Goal: Transaction & Acquisition: Purchase product/service

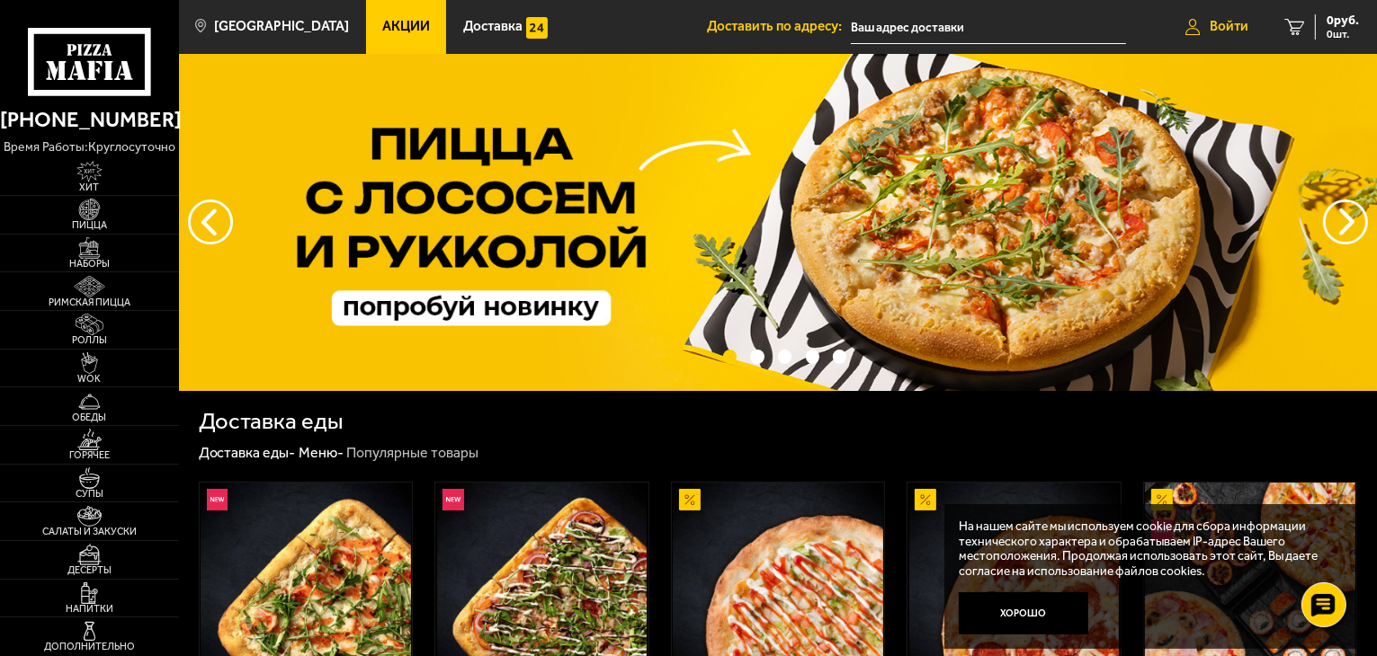
click at [1196, 32] on icon at bounding box center [1192, 27] width 15 height 16
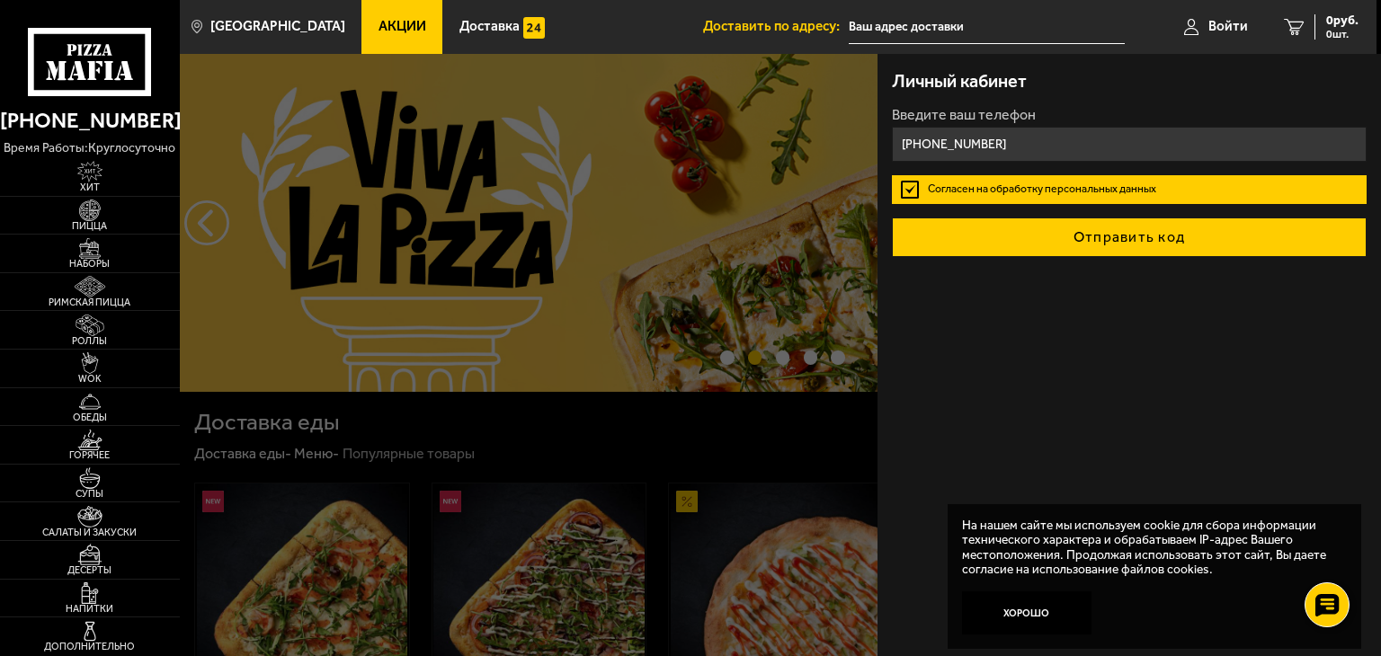
type input "[PHONE_NUMBER]"
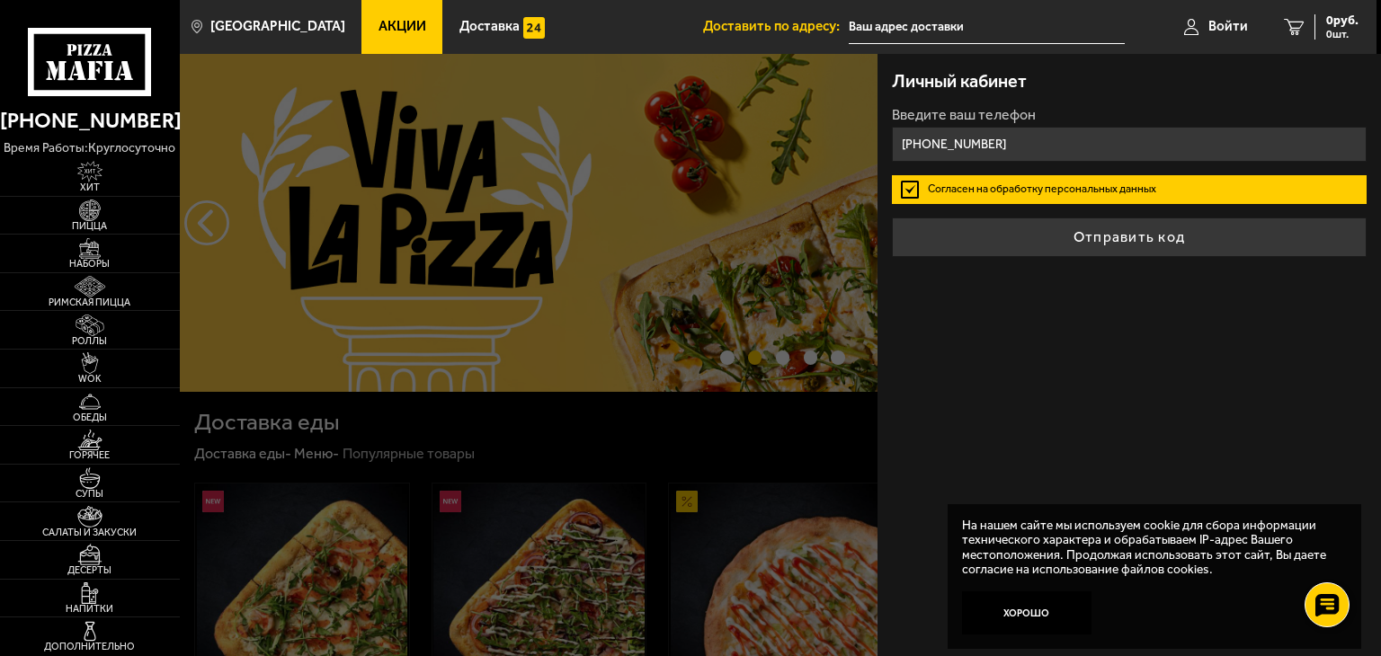
drag, startPoint x: 966, startPoint y: 237, endPoint x: 951, endPoint y: 231, distance: 15.7
click at [951, 231] on button "Отправить код" at bounding box center [1129, 238] width 475 height 40
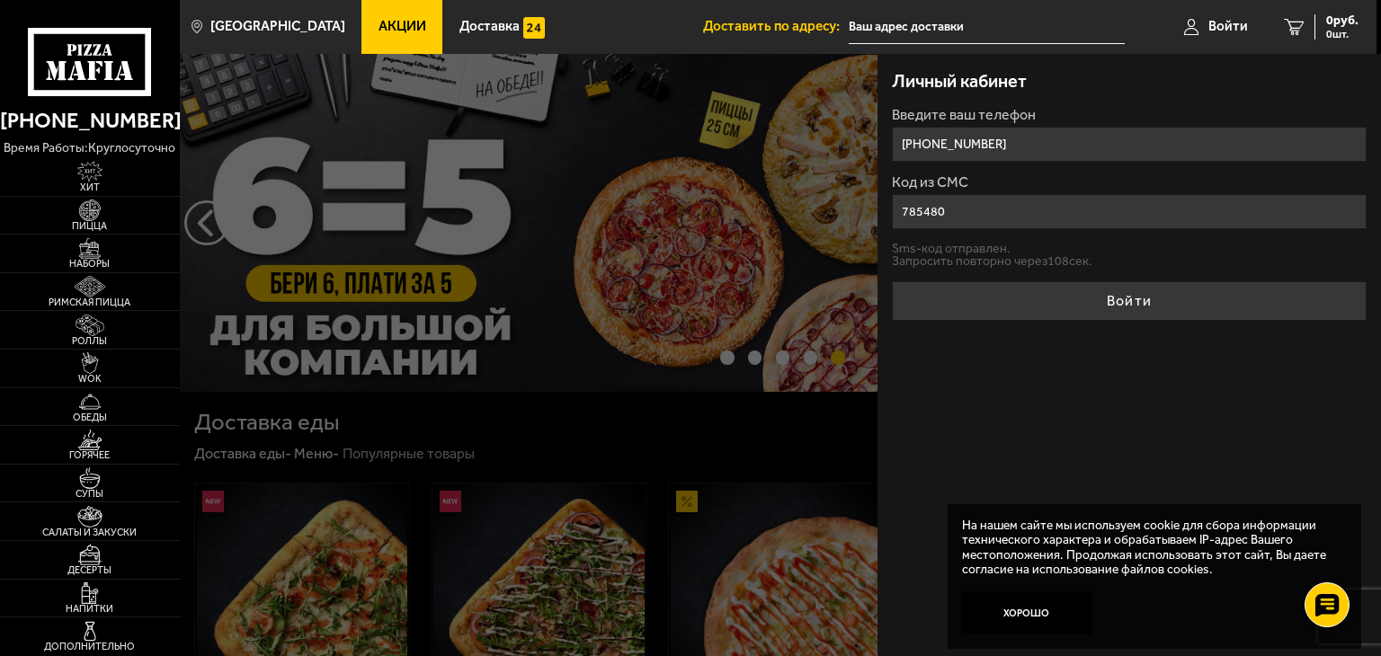
type input "785480"
click at [892, 281] on button "Войти" at bounding box center [1129, 301] width 475 height 40
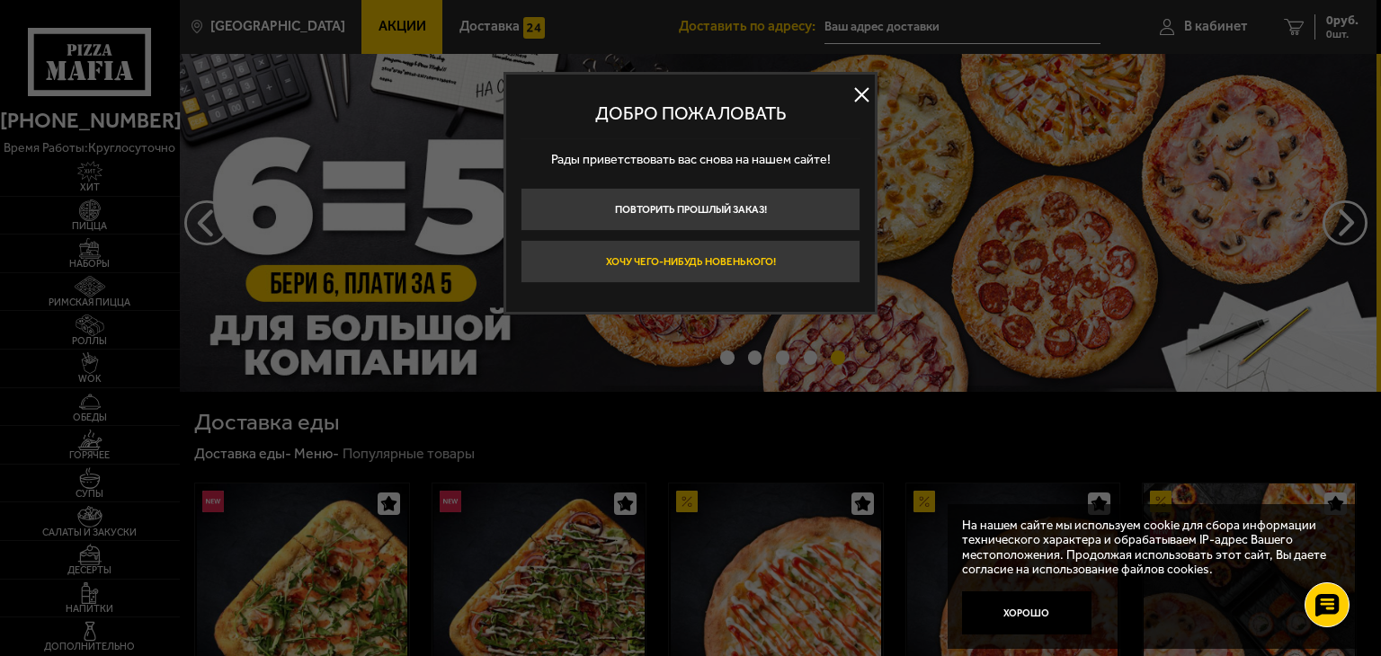
click at [785, 254] on button "Хочу чего-нибудь новенького!" at bounding box center [691, 261] width 340 height 43
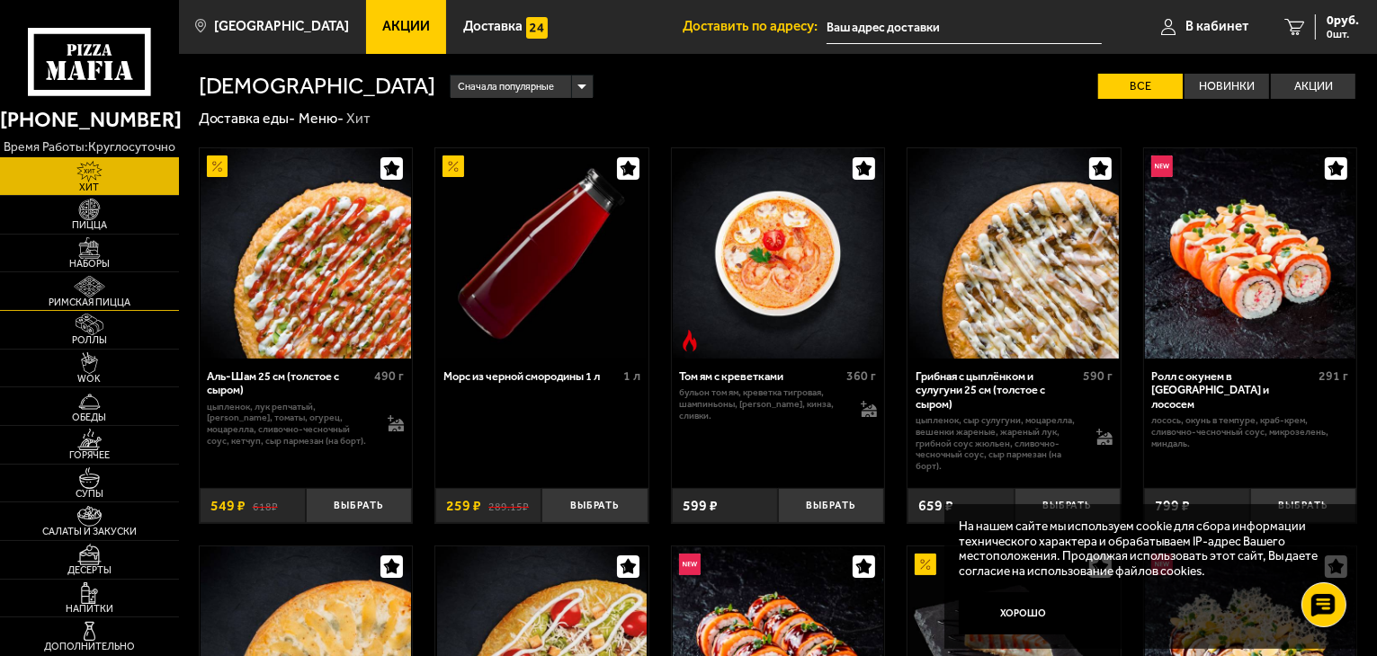
scroll to position [90, 0]
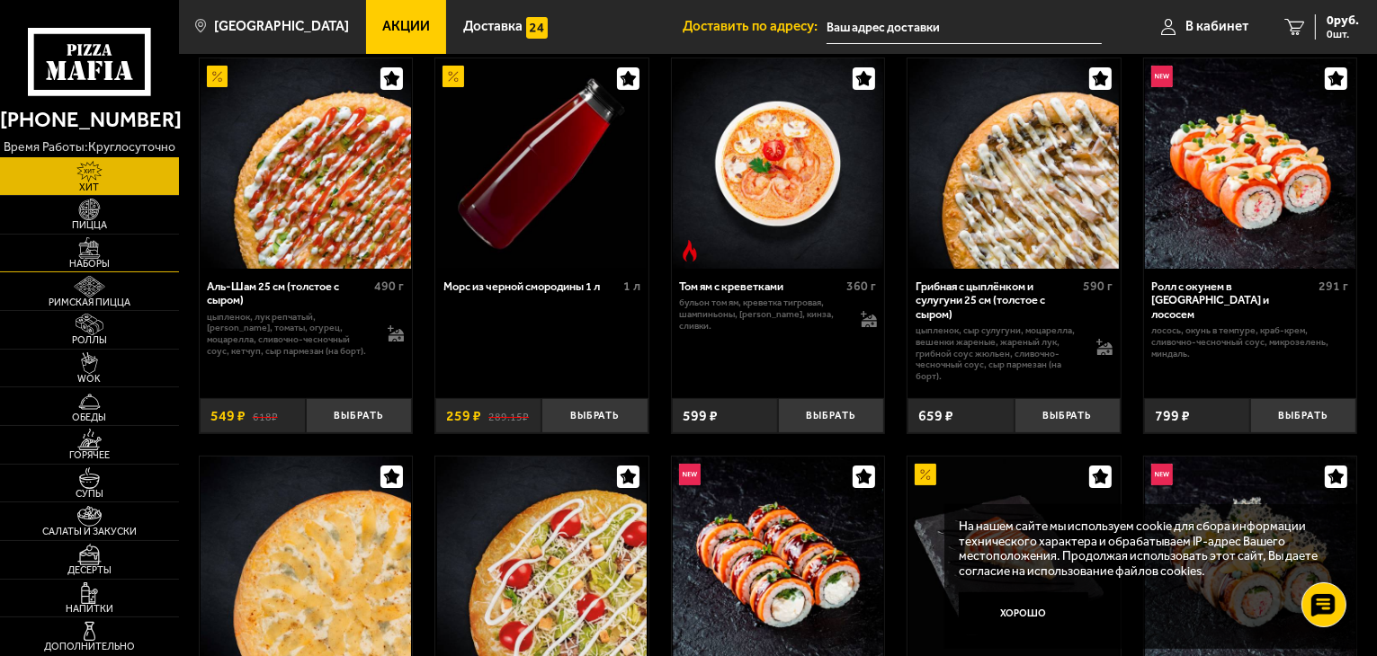
click at [87, 263] on span "Наборы" at bounding box center [89, 264] width 179 height 10
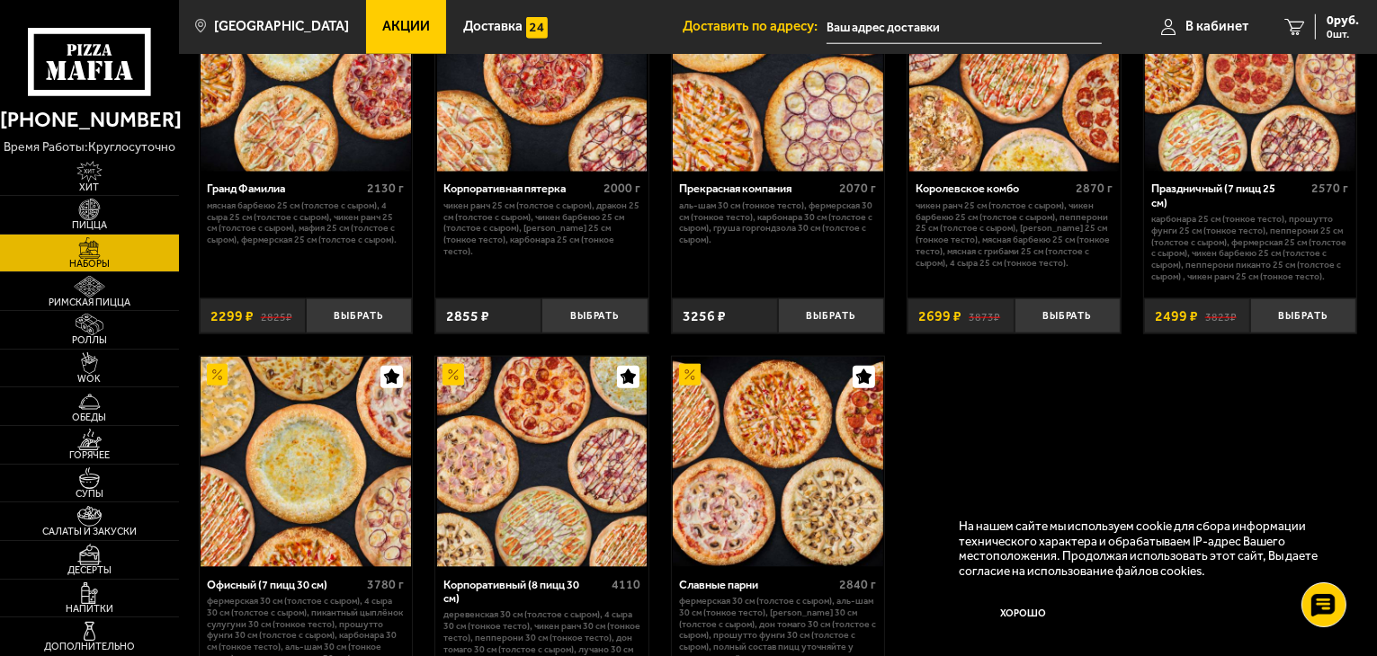
scroll to position [2158, 0]
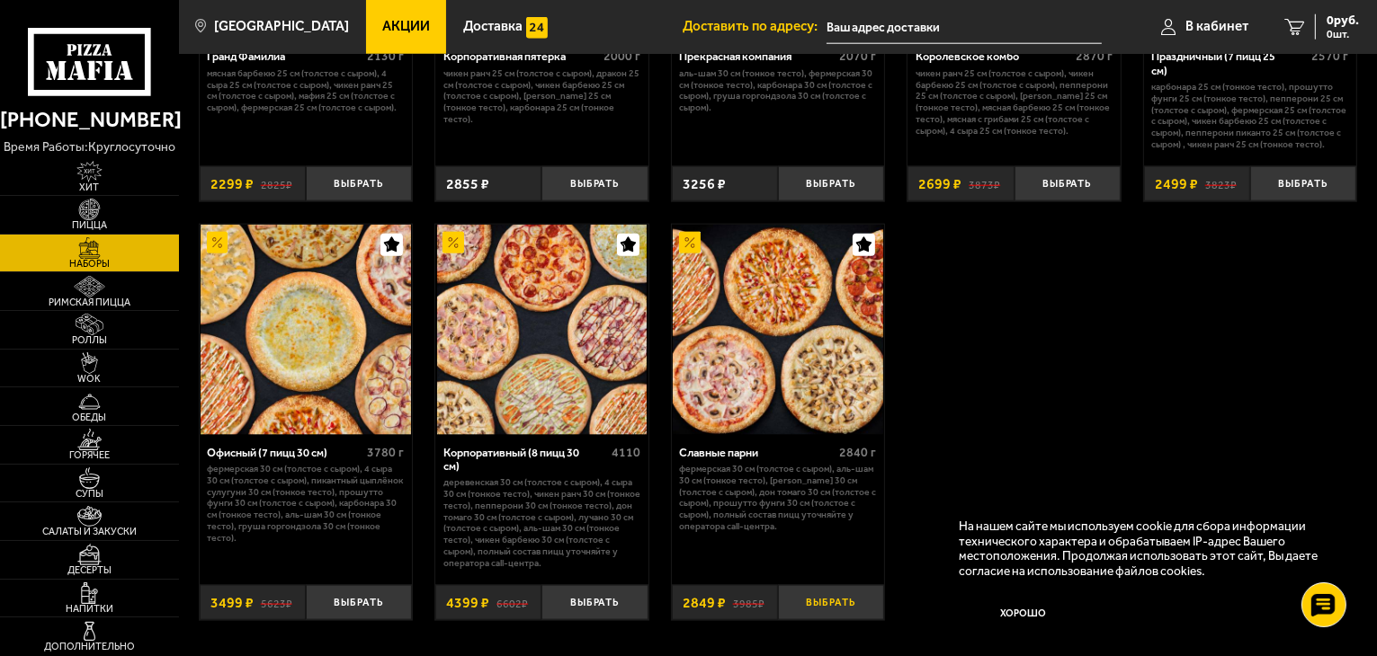
click at [833, 610] on button "Выбрать" at bounding box center [831, 602] width 106 height 35
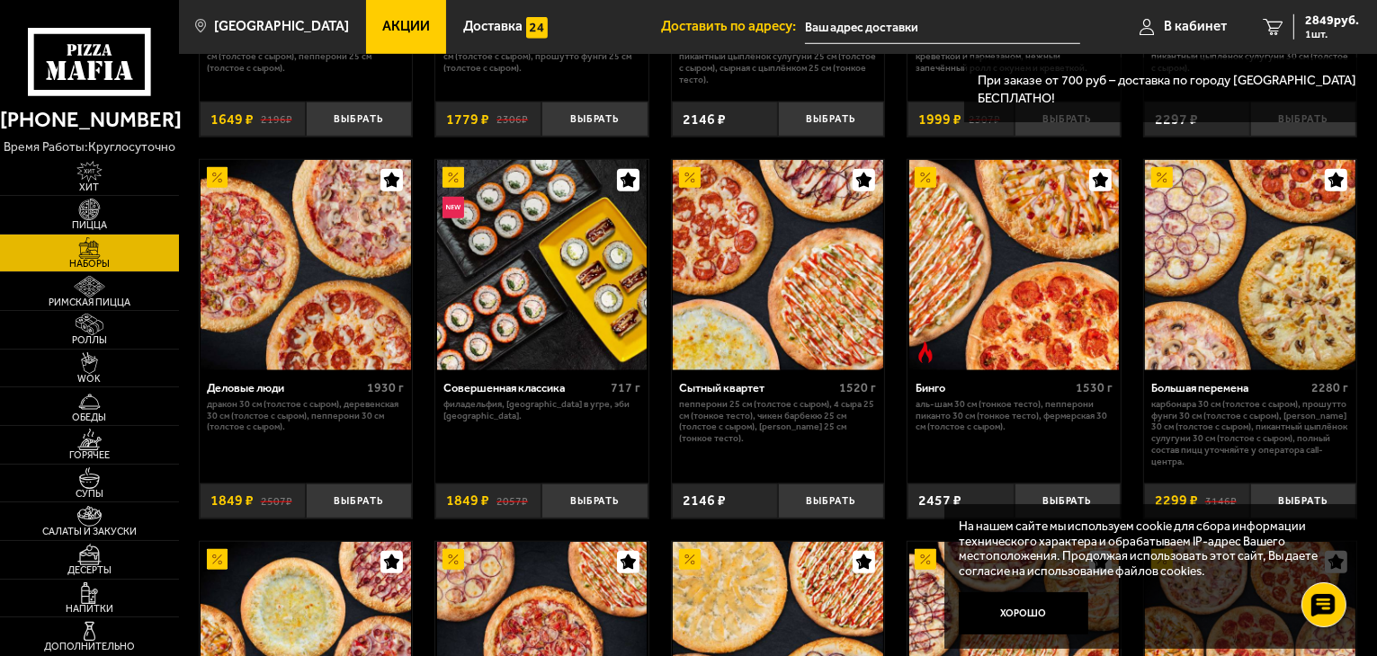
scroll to position [1259, 0]
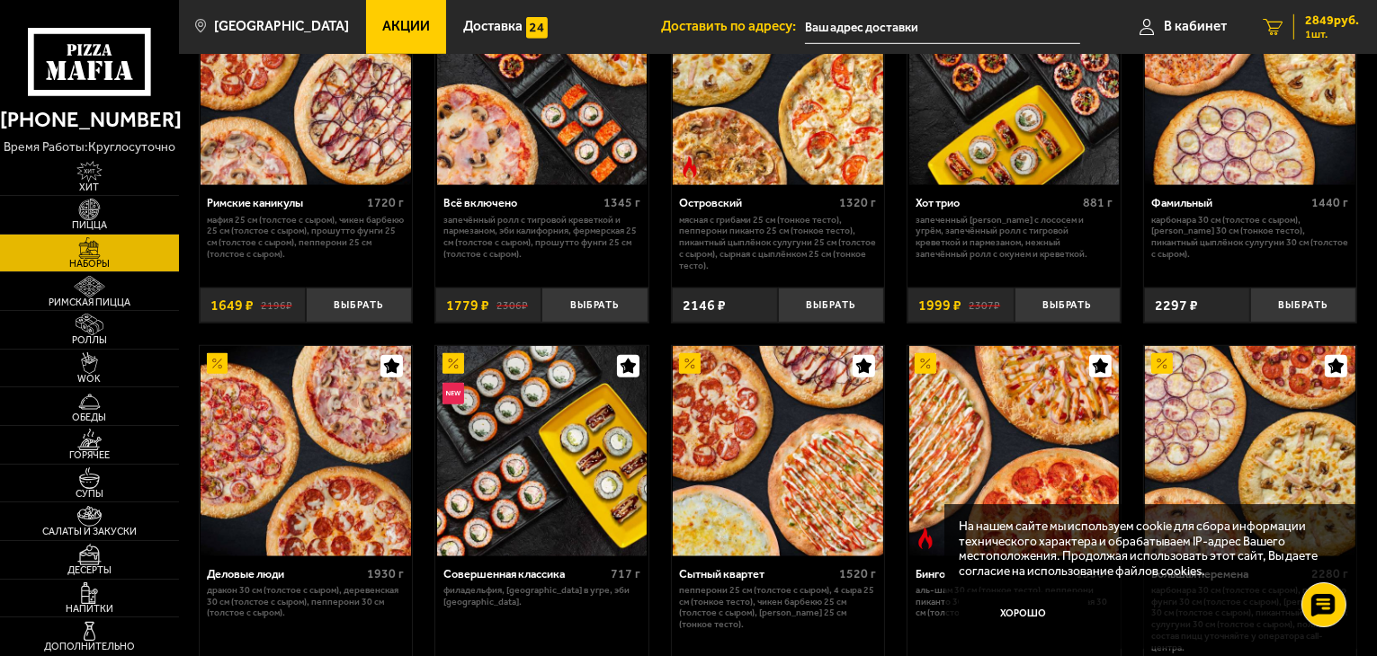
click at [1351, 26] on span "2849 руб." at bounding box center [1332, 20] width 54 height 13
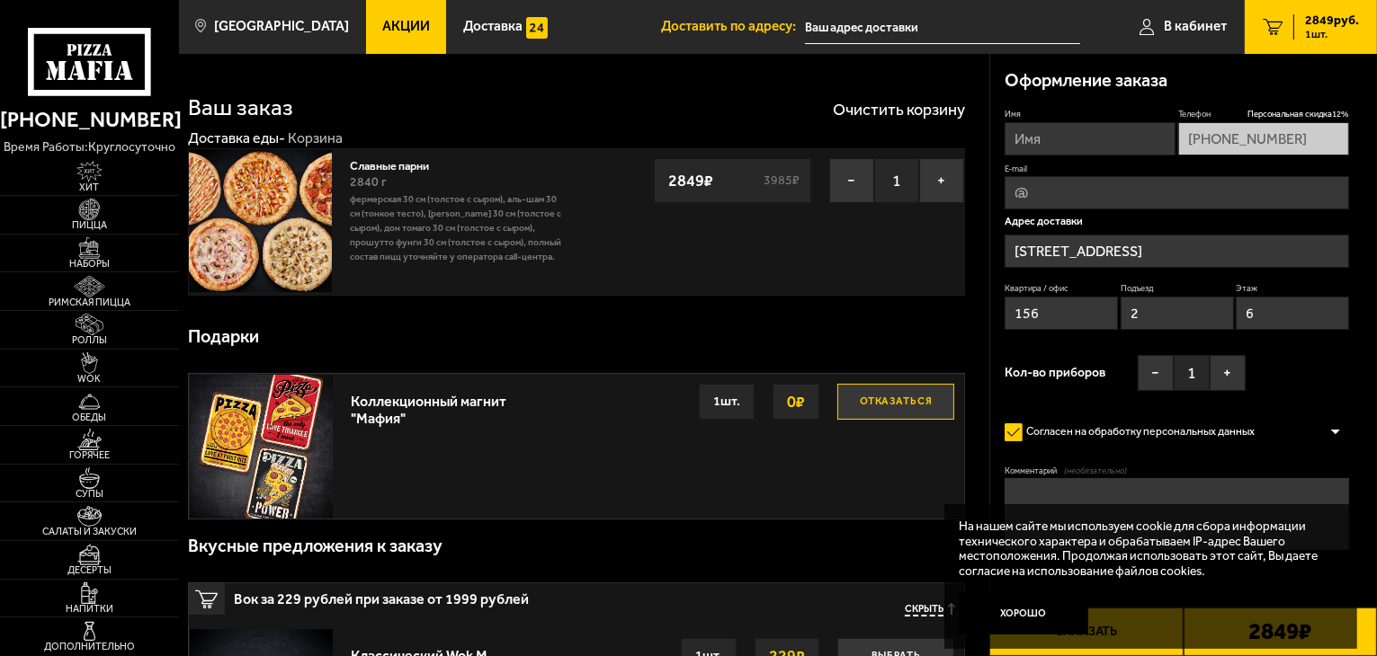
type input "[STREET_ADDRESS]"
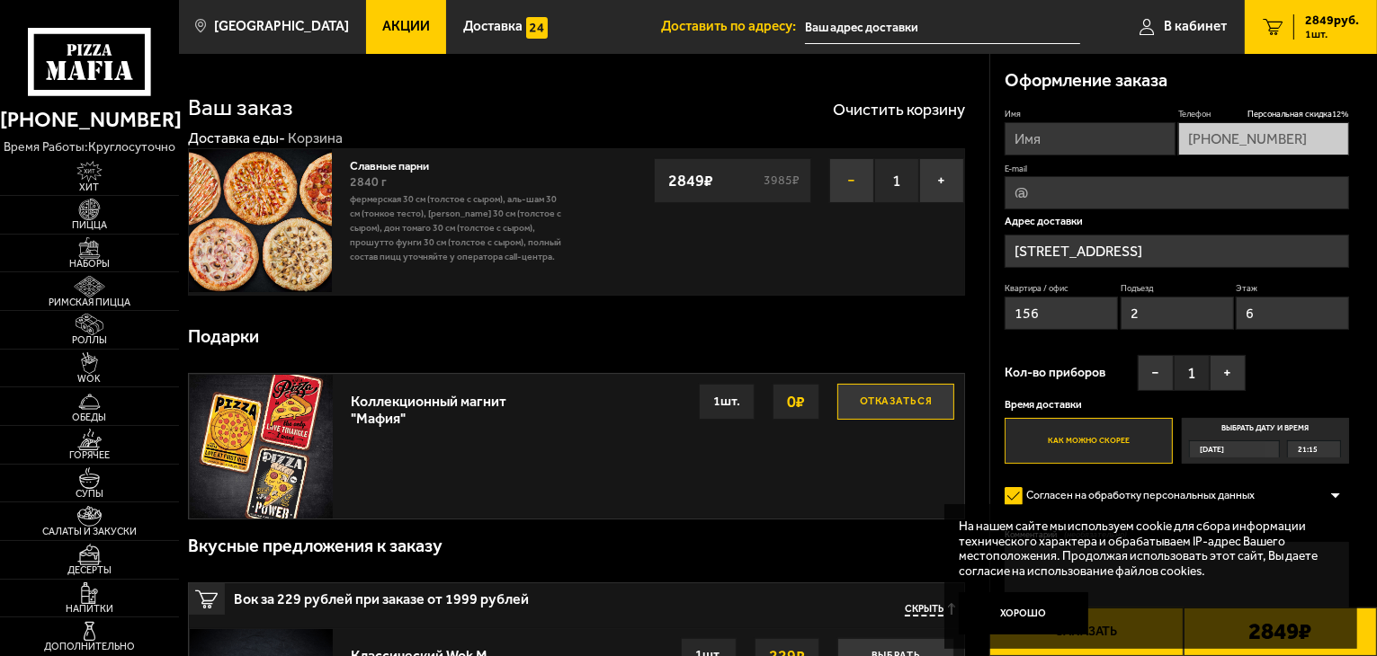
click at [850, 181] on button "−" at bounding box center [851, 180] width 45 height 45
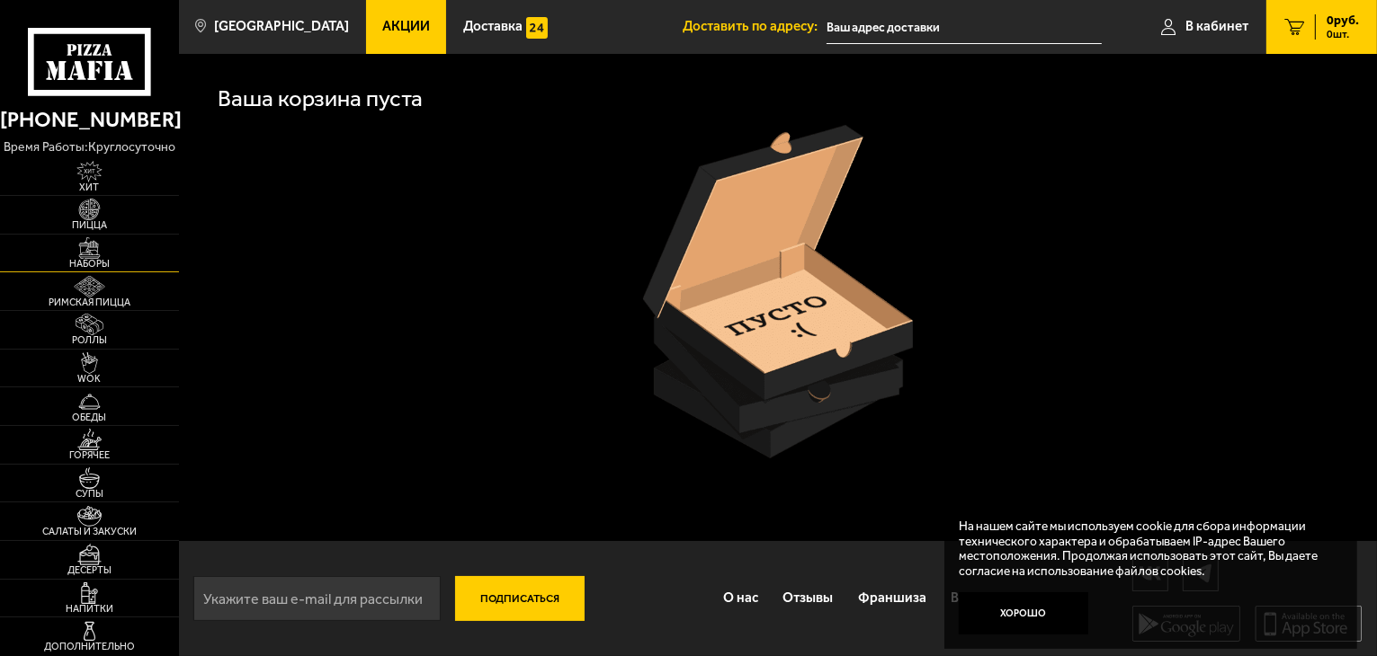
click at [91, 245] on img at bounding box center [89, 248] width 55 height 22
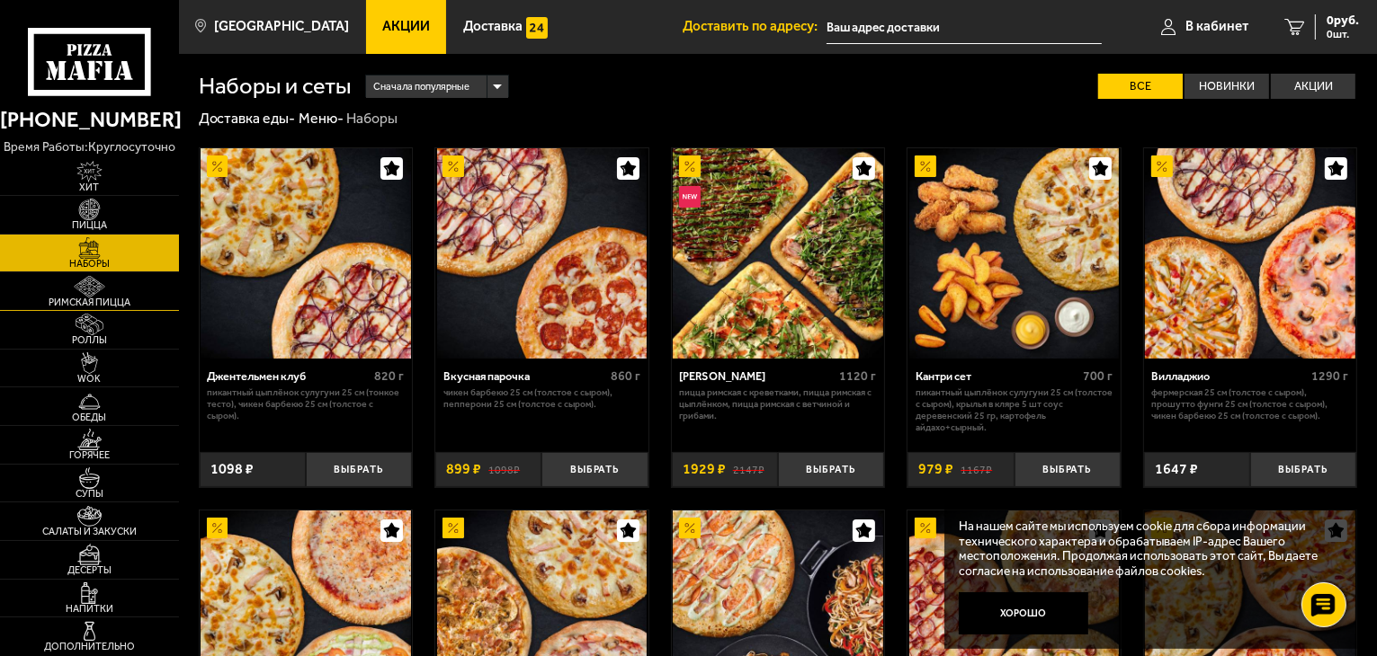
click at [94, 282] on img at bounding box center [89, 287] width 55 height 22
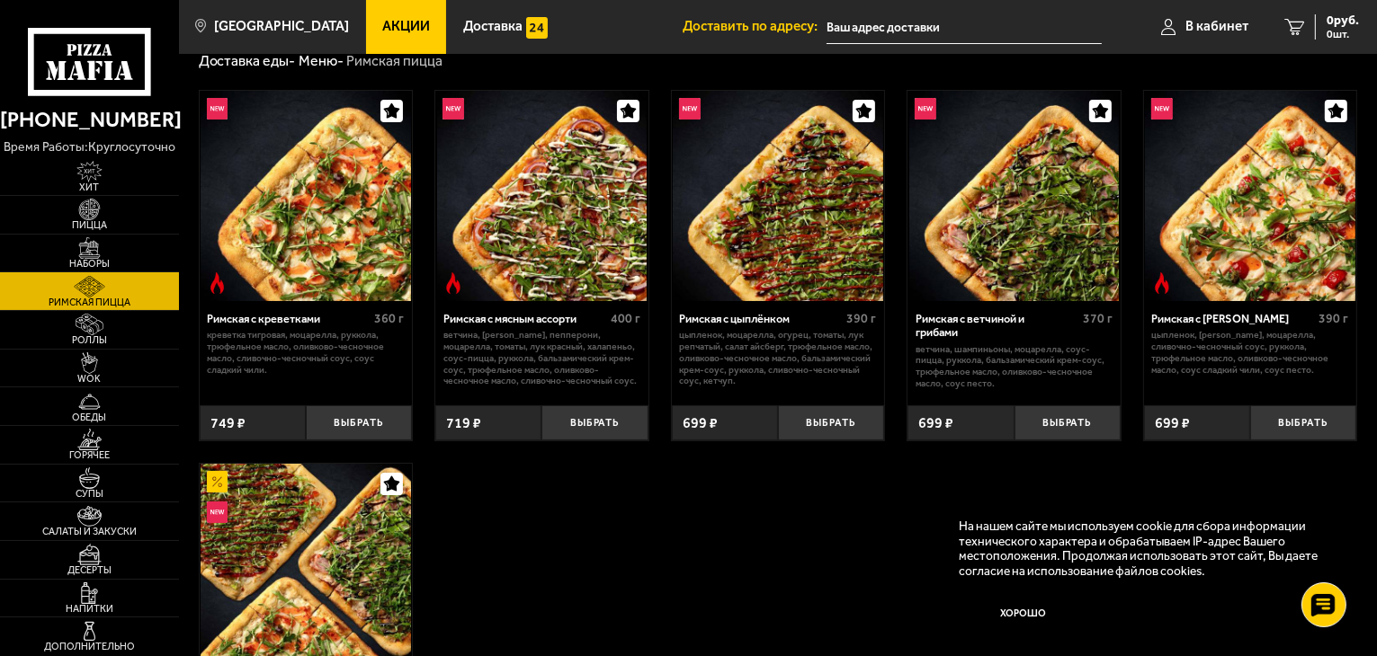
scroll to position [90, 0]
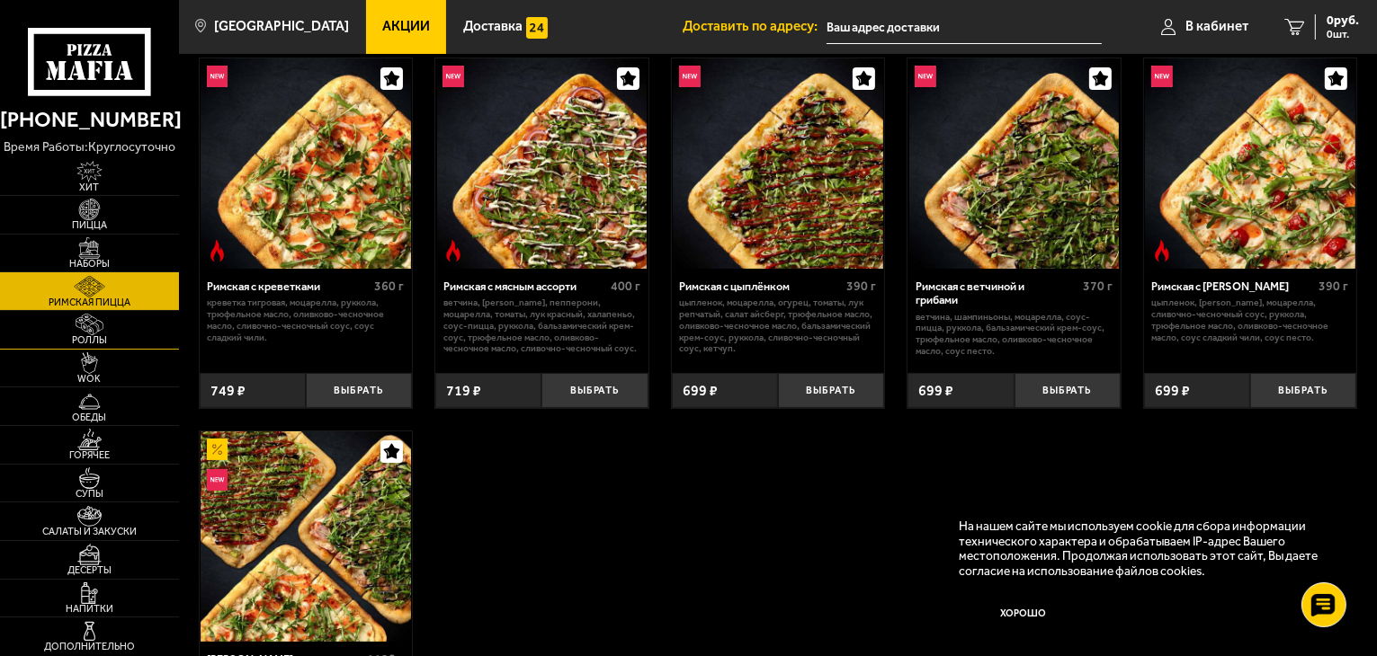
click at [87, 328] on img at bounding box center [89, 325] width 55 height 22
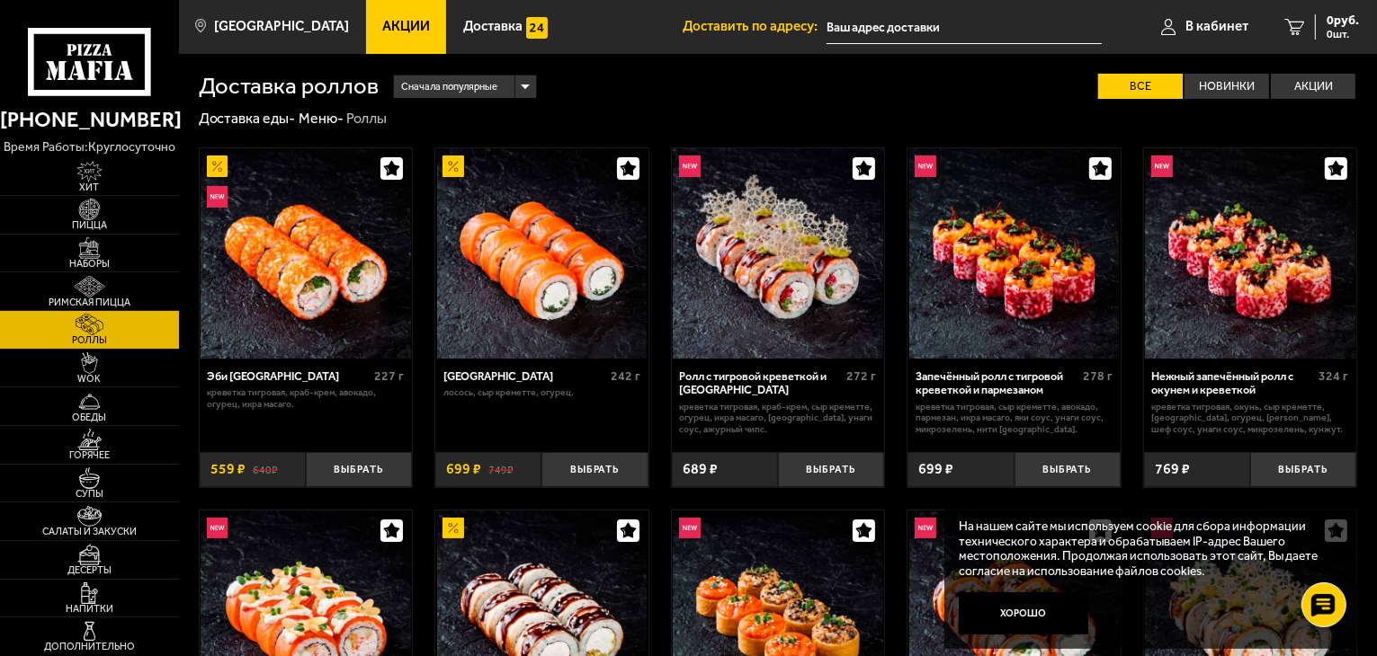
scroll to position [90, 0]
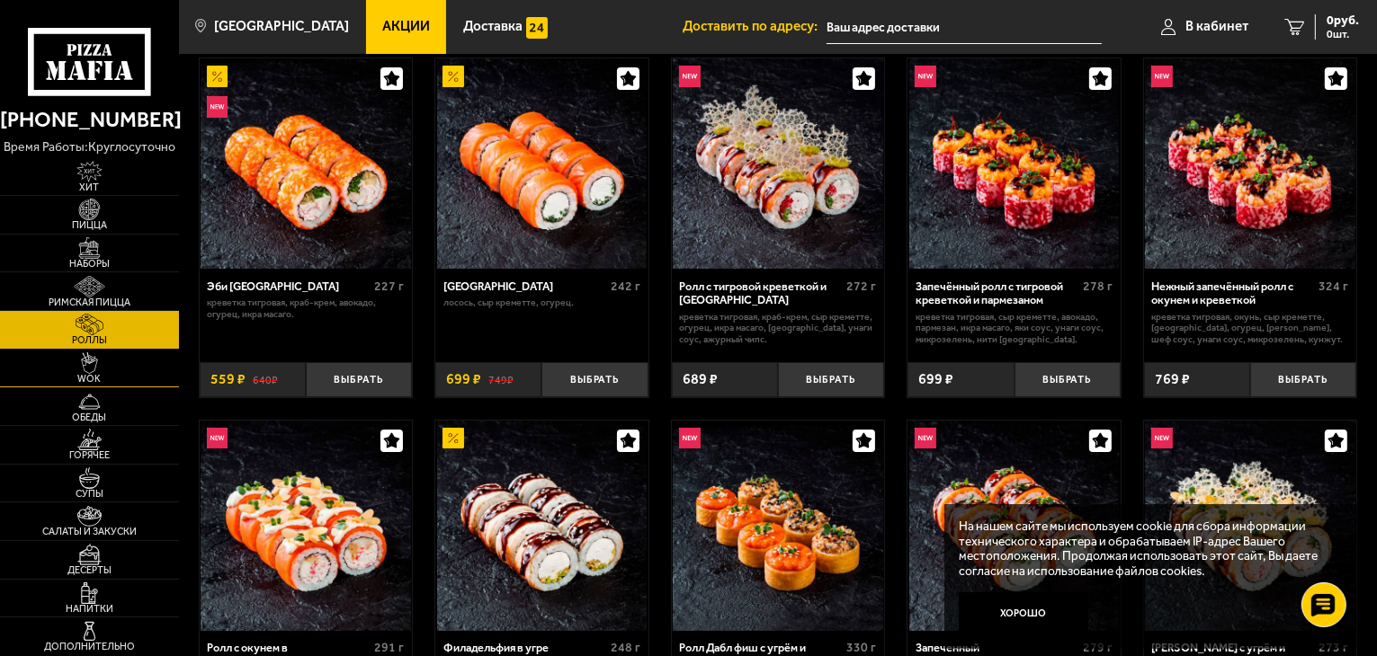
click at [104, 380] on span "WOK" at bounding box center [89, 379] width 179 height 10
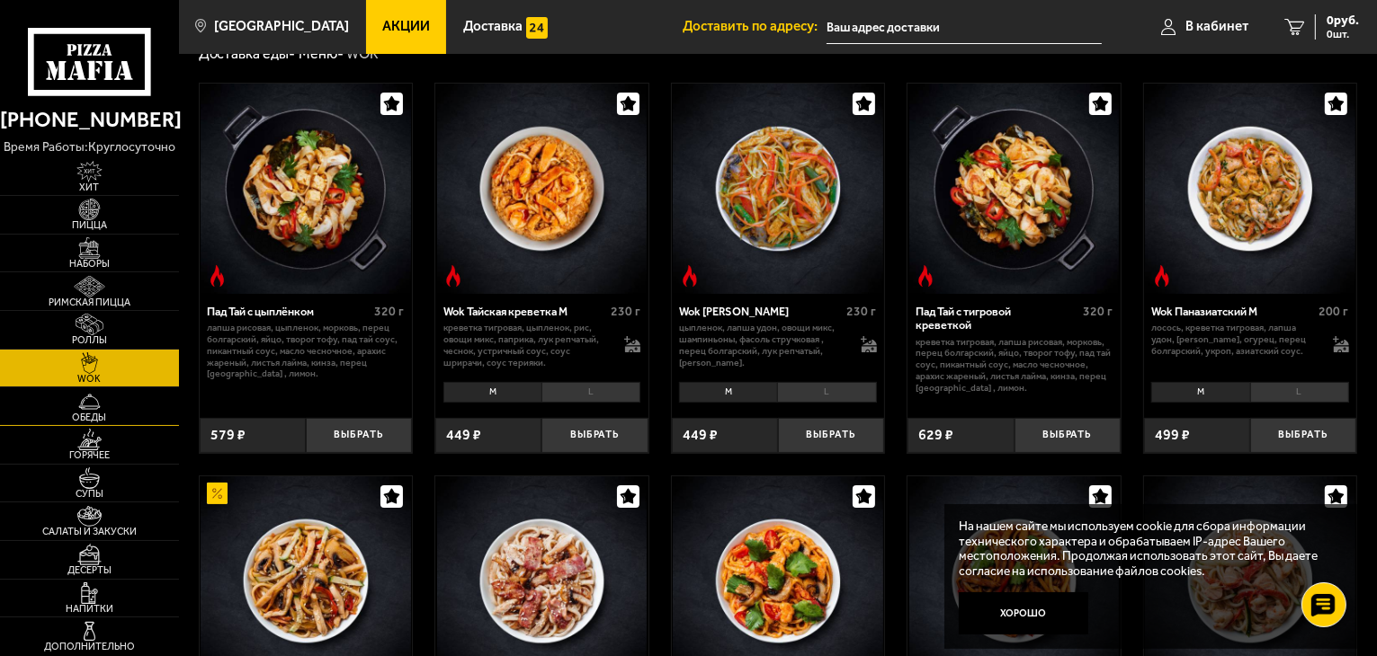
scroll to position [180, 0]
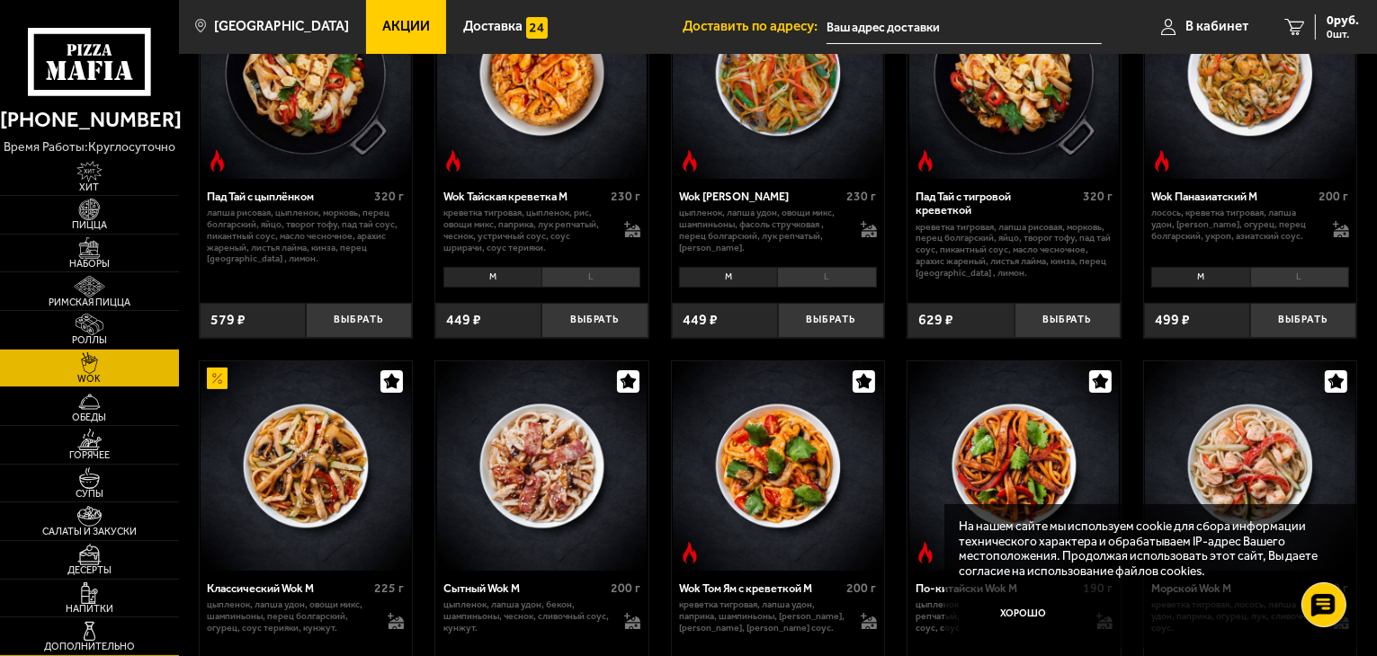
click at [93, 629] on img at bounding box center [89, 632] width 55 height 22
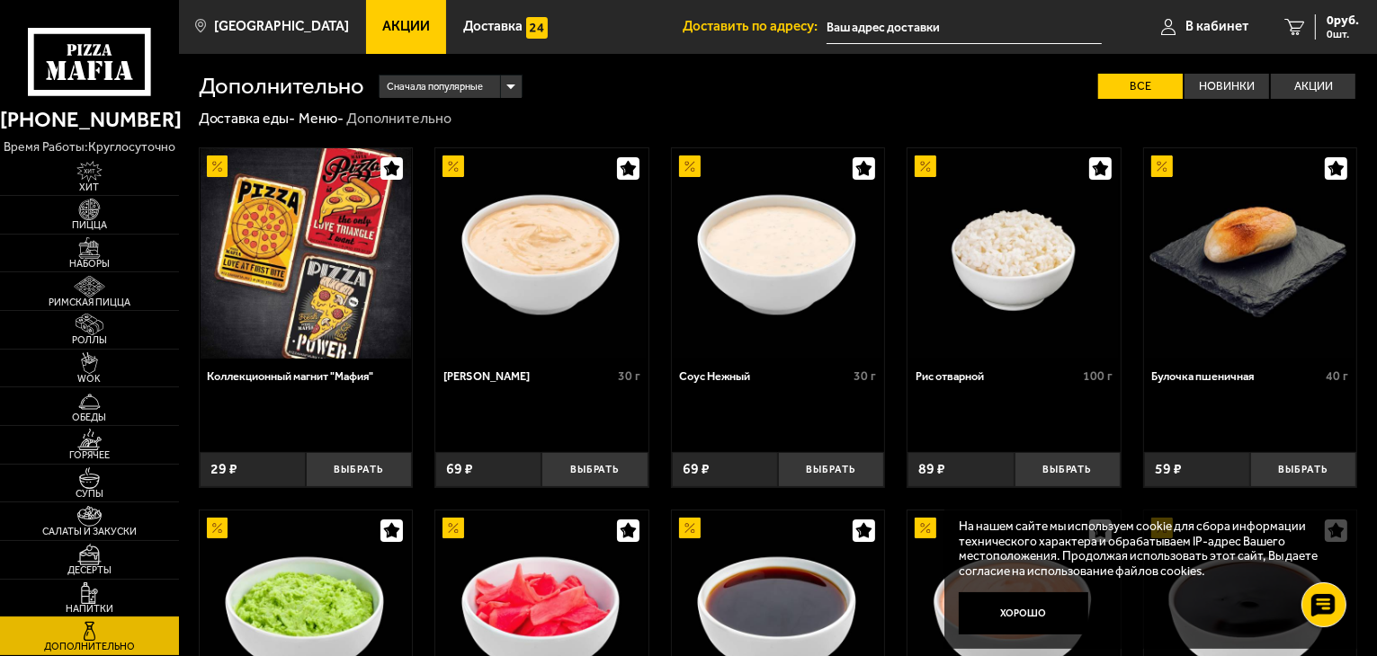
click at [90, 605] on span "Напитки" at bounding box center [89, 609] width 179 height 10
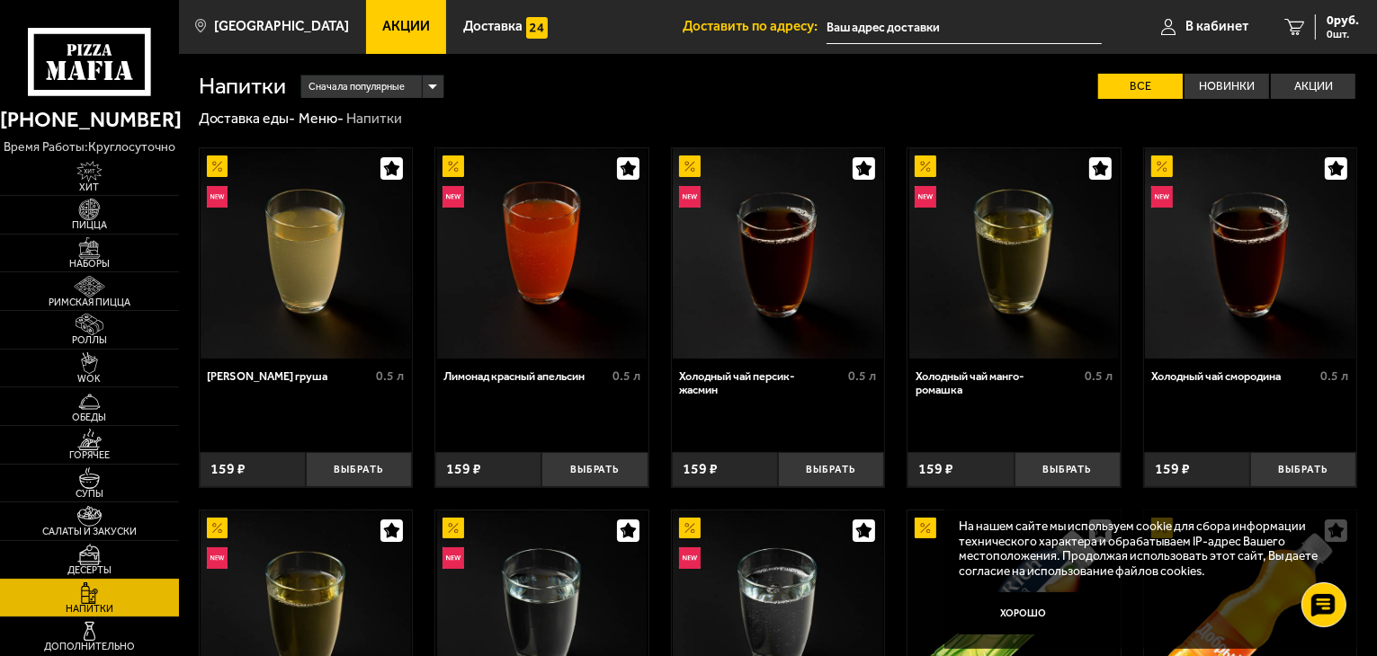
click at [91, 561] on img at bounding box center [89, 555] width 55 height 22
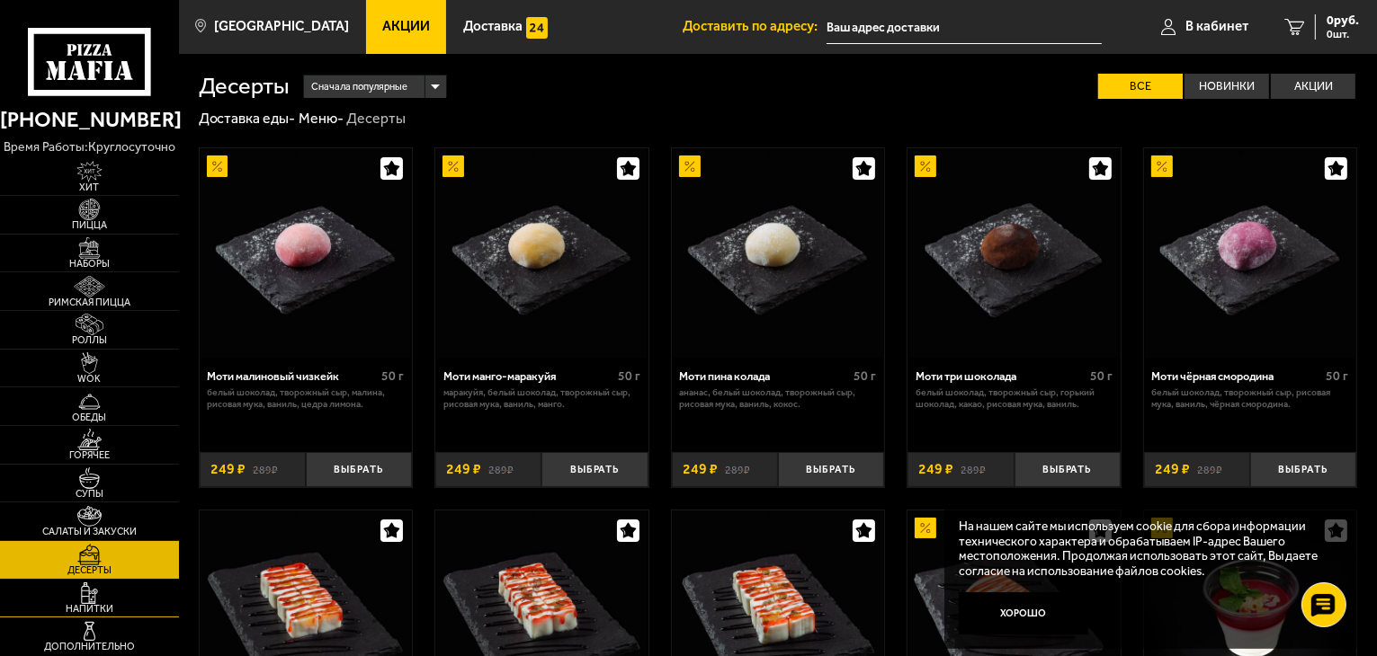
click at [79, 594] on img at bounding box center [89, 594] width 55 height 22
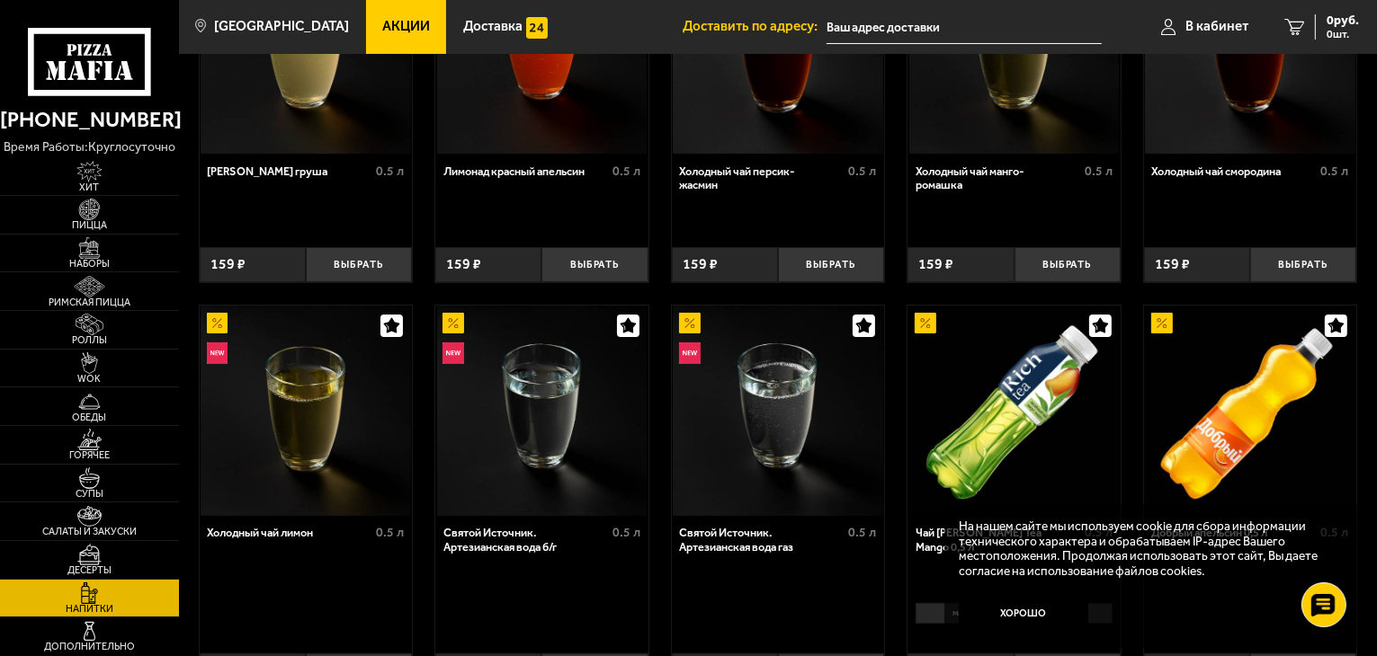
scroll to position [360, 0]
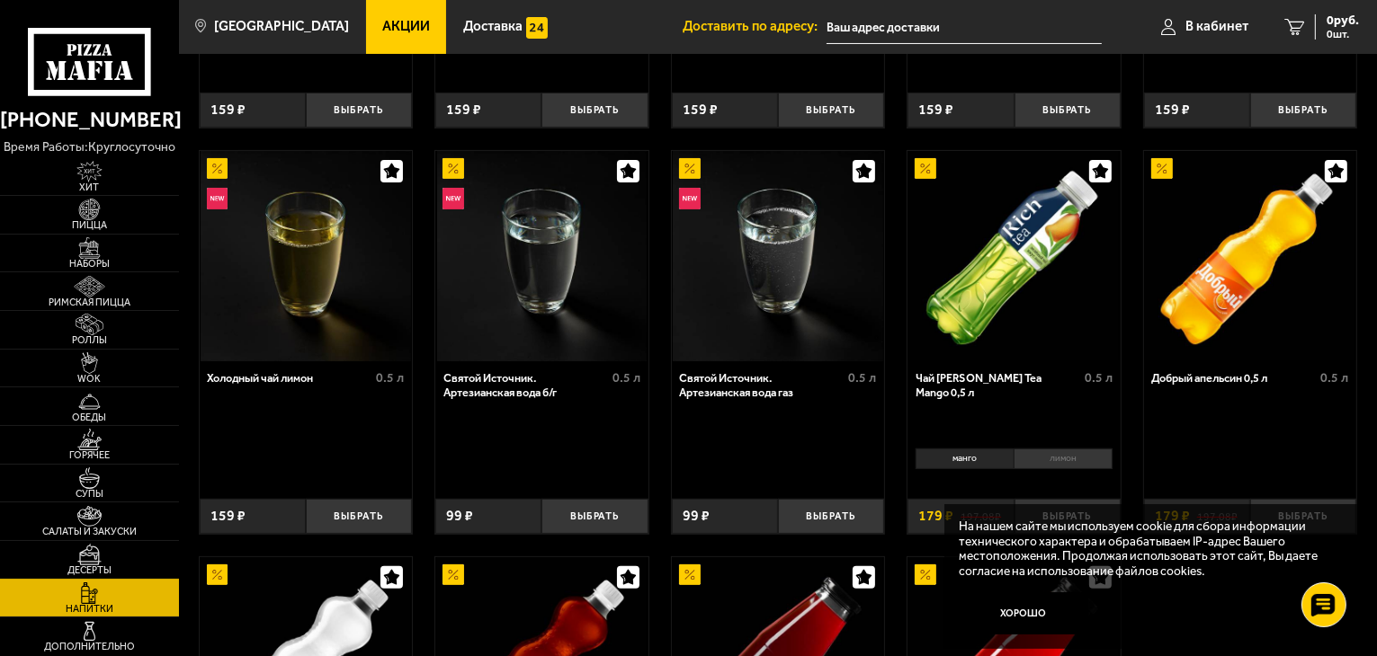
click at [119, 560] on link "Десерты" at bounding box center [89, 560] width 179 height 38
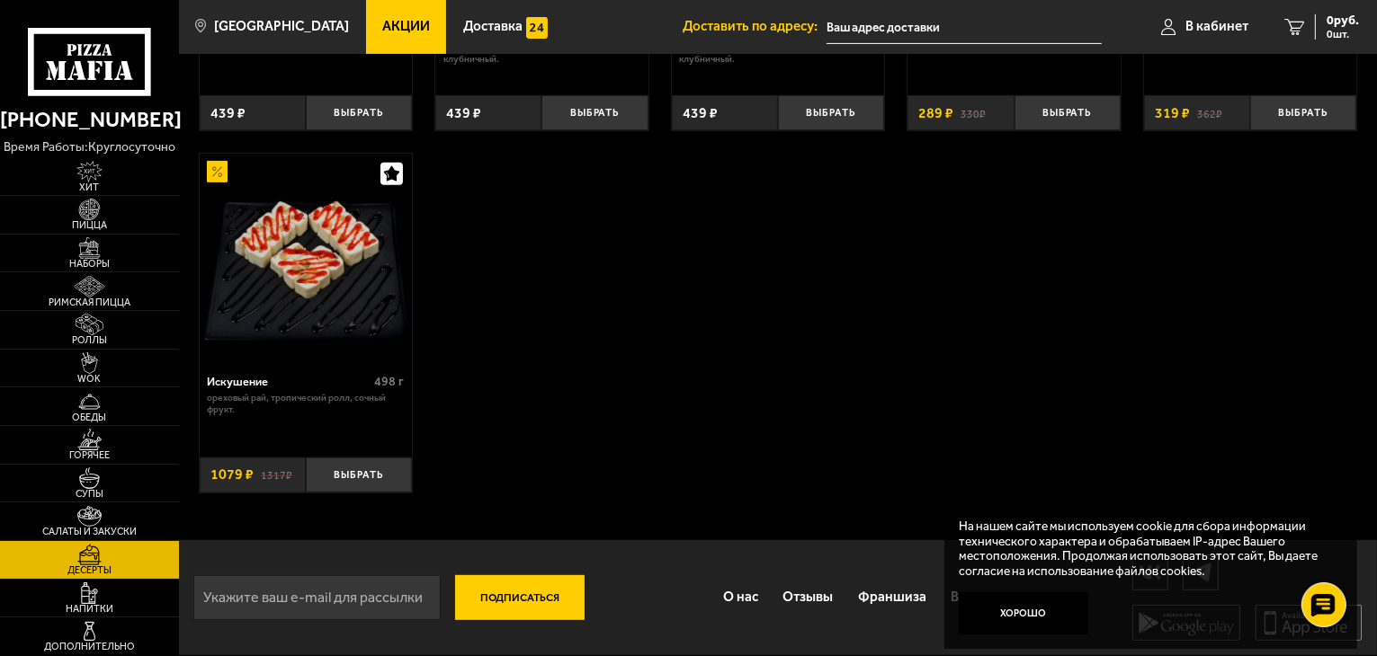
scroll to position [721, 0]
click at [111, 307] on span "Римская пицца" at bounding box center [89, 303] width 179 height 10
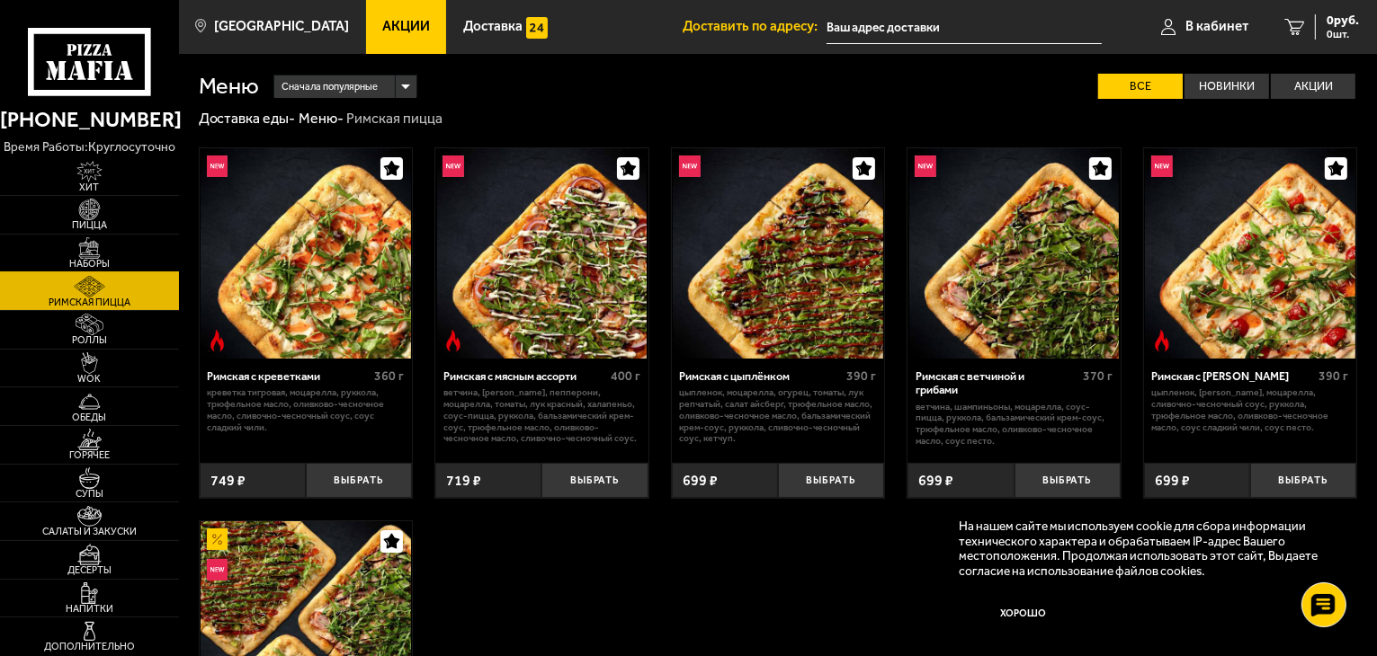
click at [97, 260] on span "Наборы" at bounding box center [89, 264] width 179 height 10
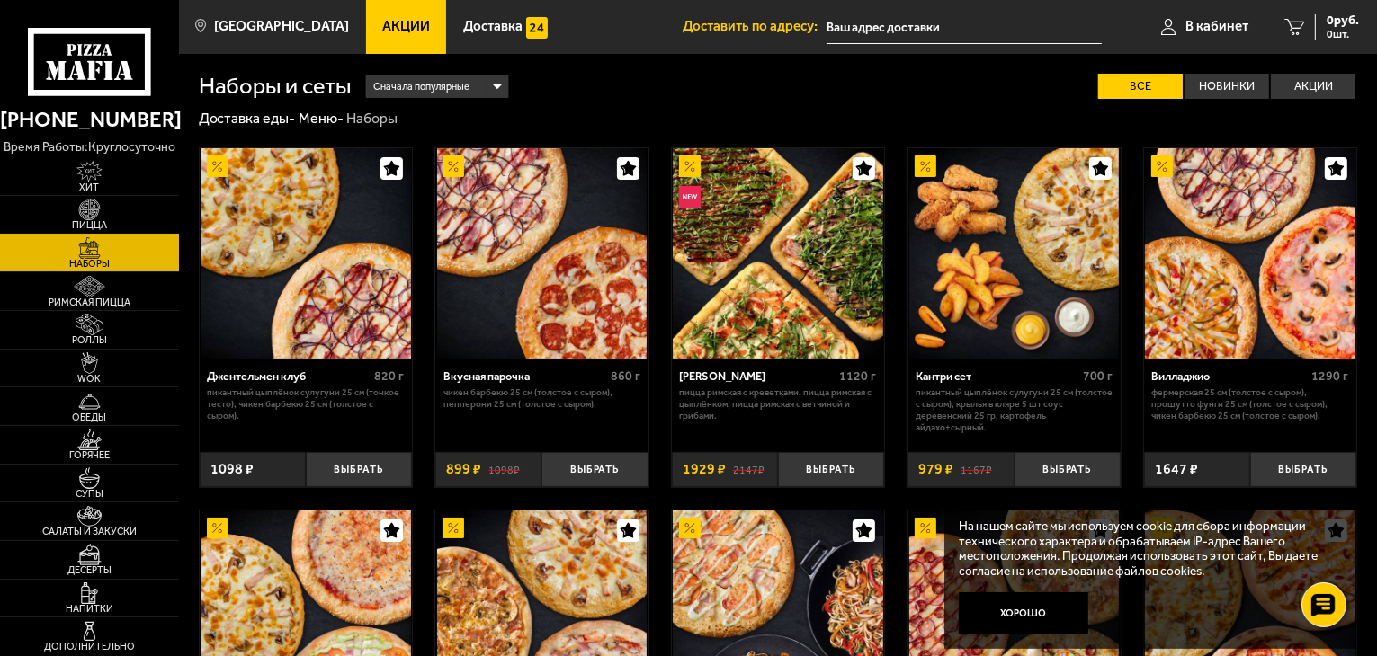
click at [128, 216] on link "Пицца" at bounding box center [89, 215] width 179 height 38
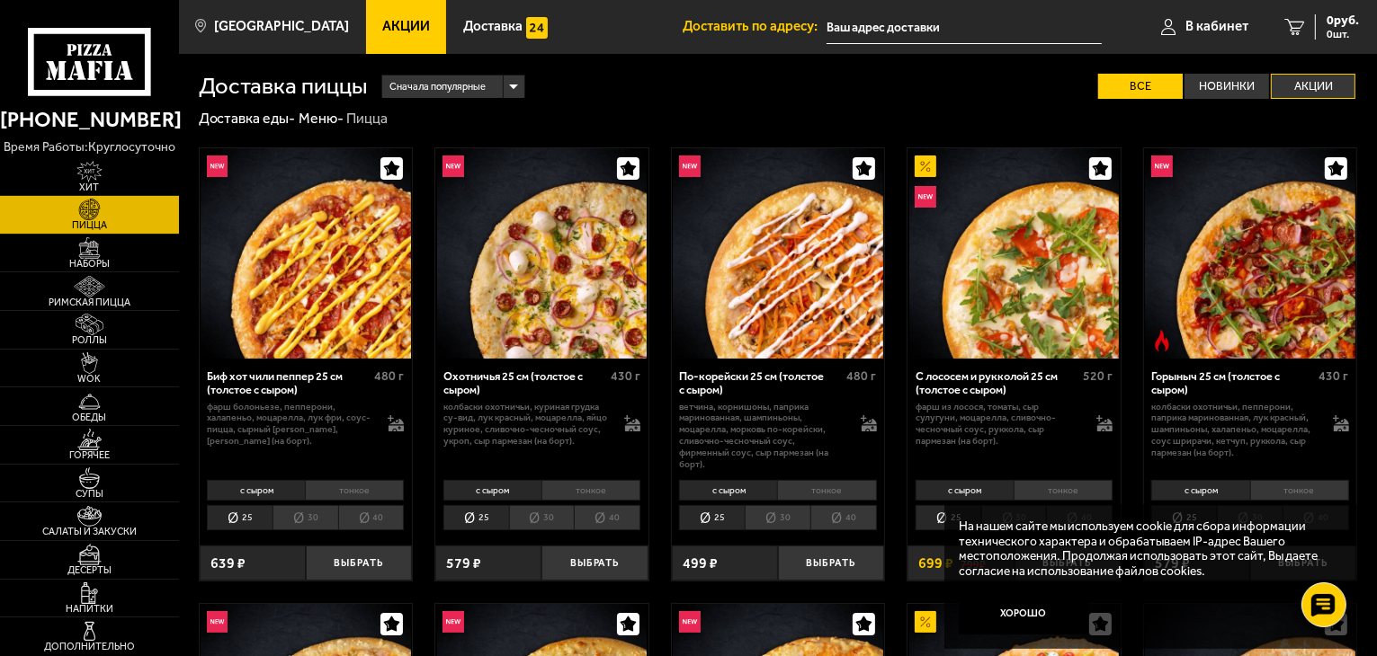
click at [1298, 76] on label "Акции" at bounding box center [1312, 87] width 85 height 26
click at [0, 0] on input "Акции" at bounding box center [0, 0] width 0 height 0
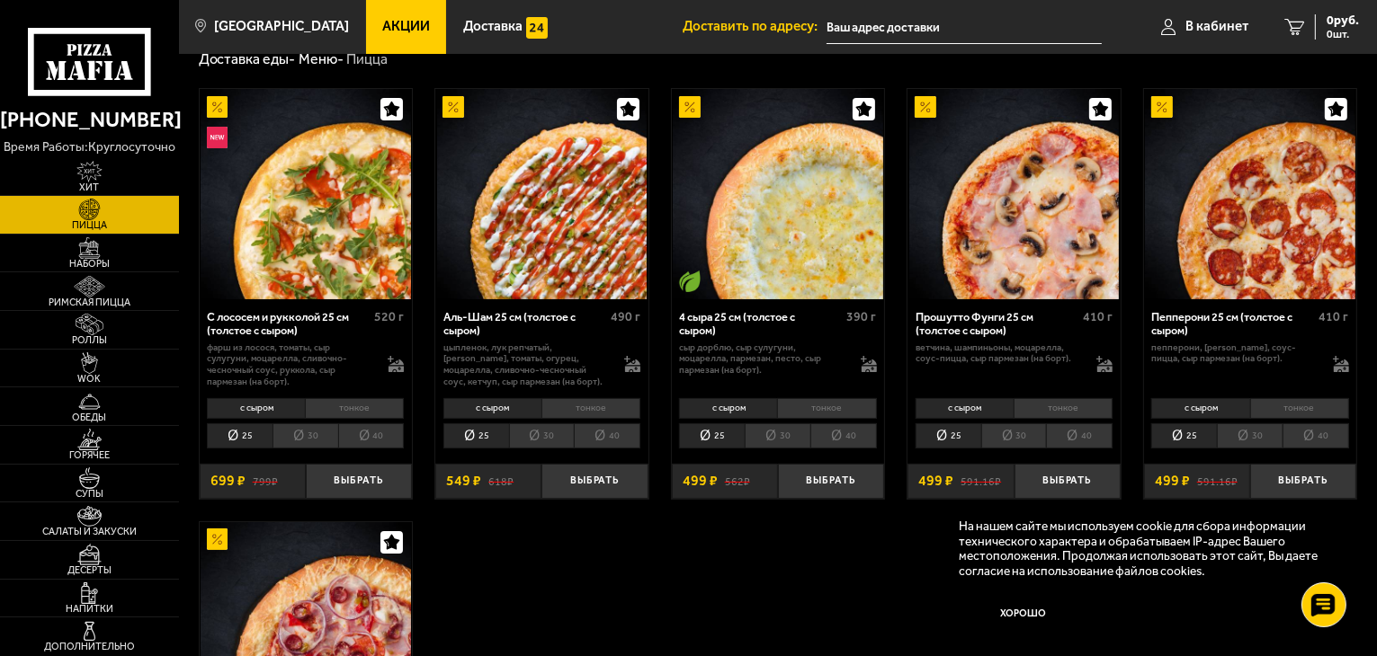
scroll to position [90, 0]
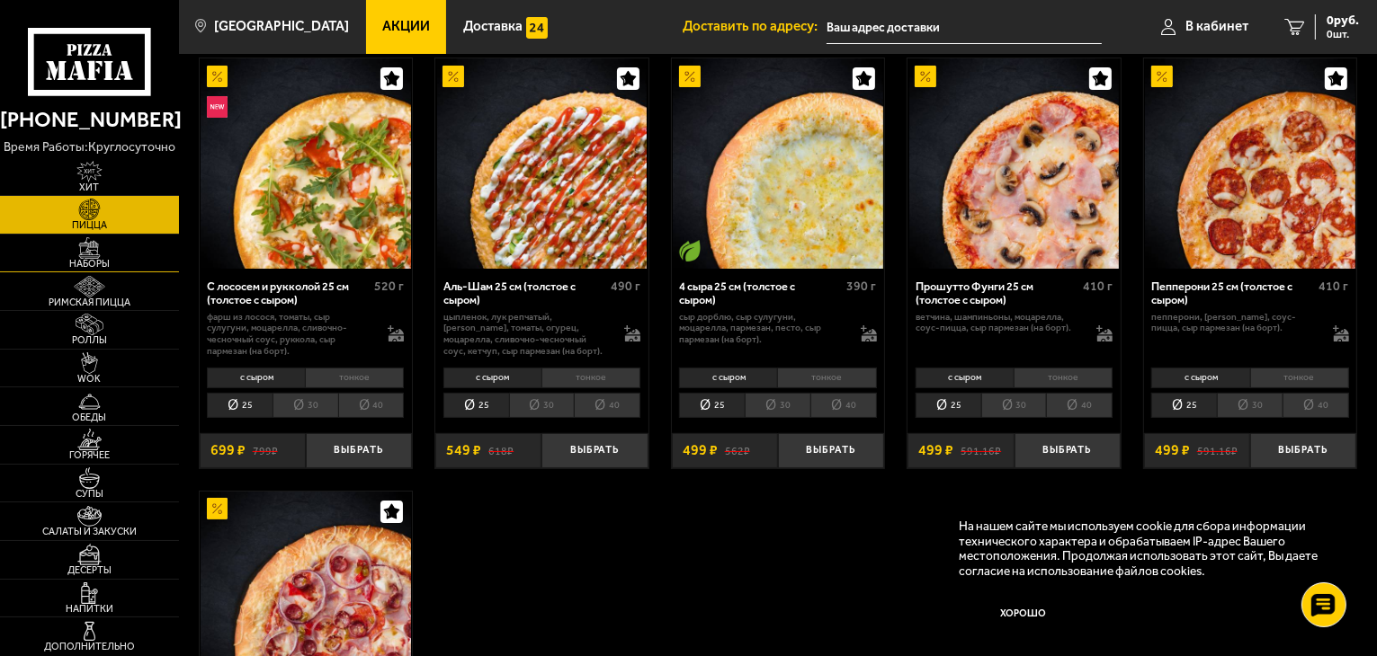
click at [117, 261] on span "Наборы" at bounding box center [89, 264] width 179 height 10
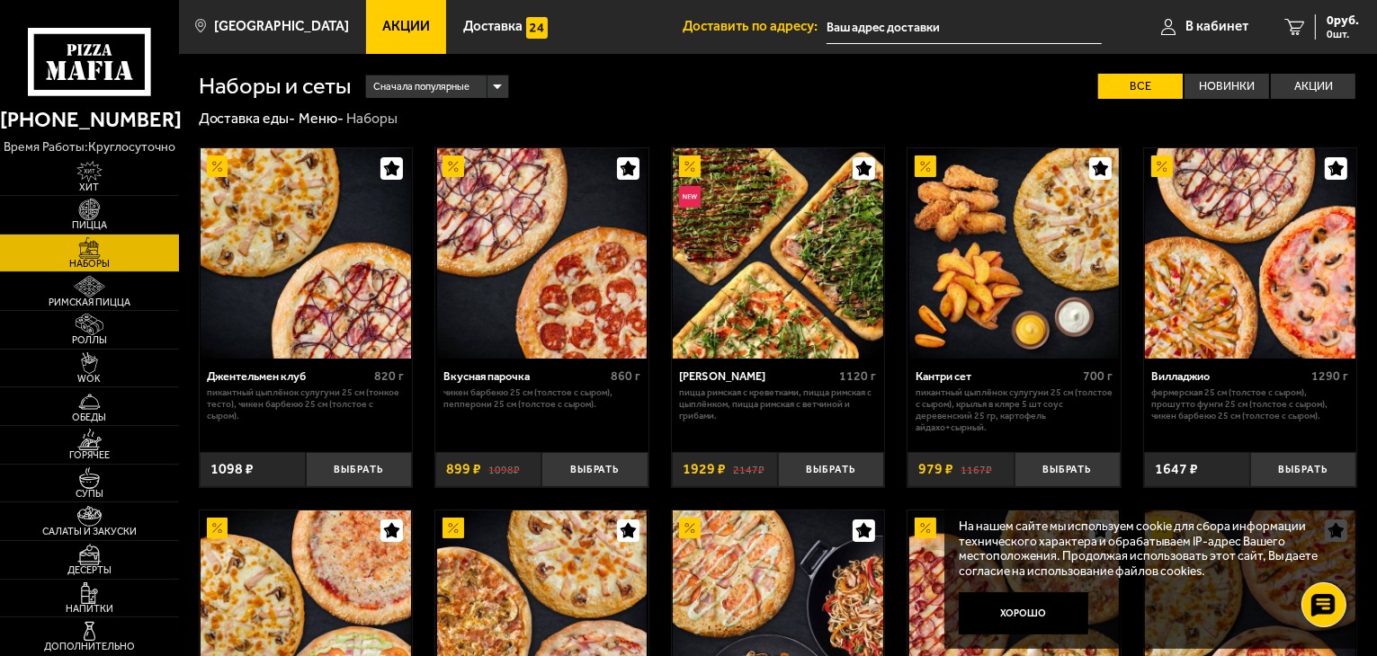
click at [766, 360] on div "Мама Миа 1120 г Пицца Римская с креветками, Пицца Римская с цыплёнком, Пицца Ри…" at bounding box center [778, 400] width 213 height 83
click at [766, 343] on img at bounding box center [778, 253] width 210 height 210
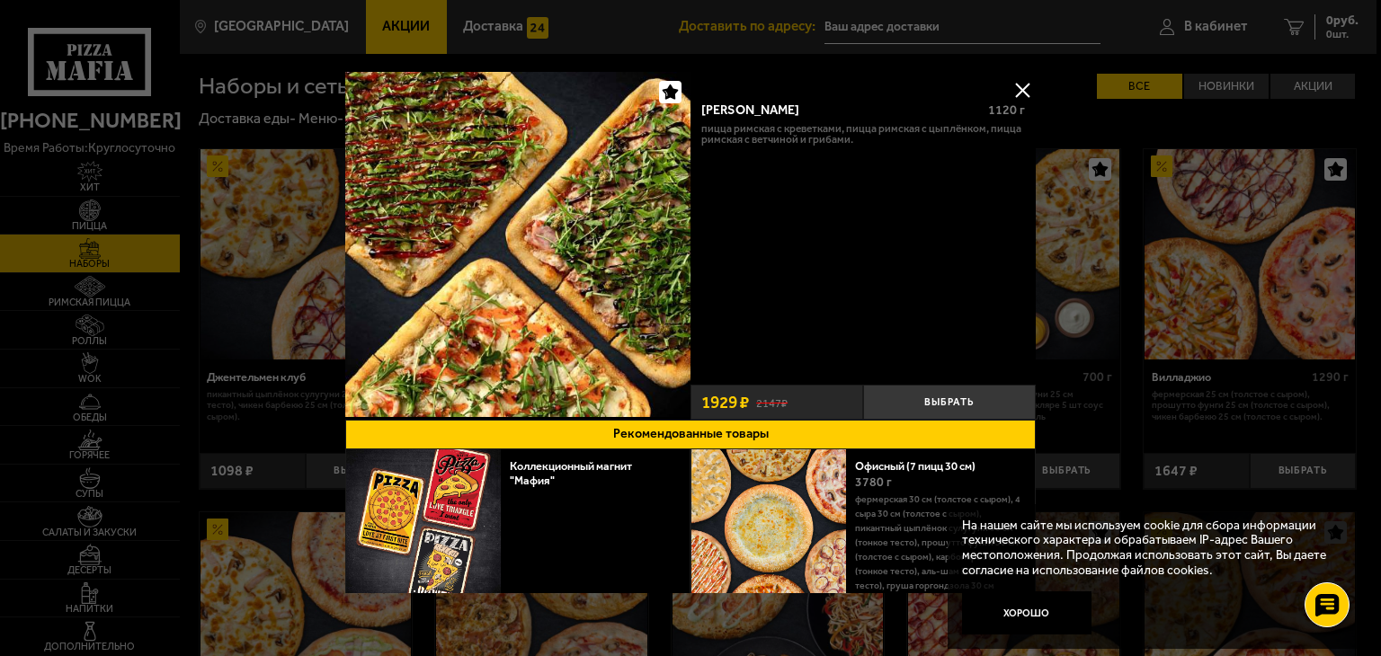
click at [1016, 76] on button at bounding box center [1022, 89] width 27 height 27
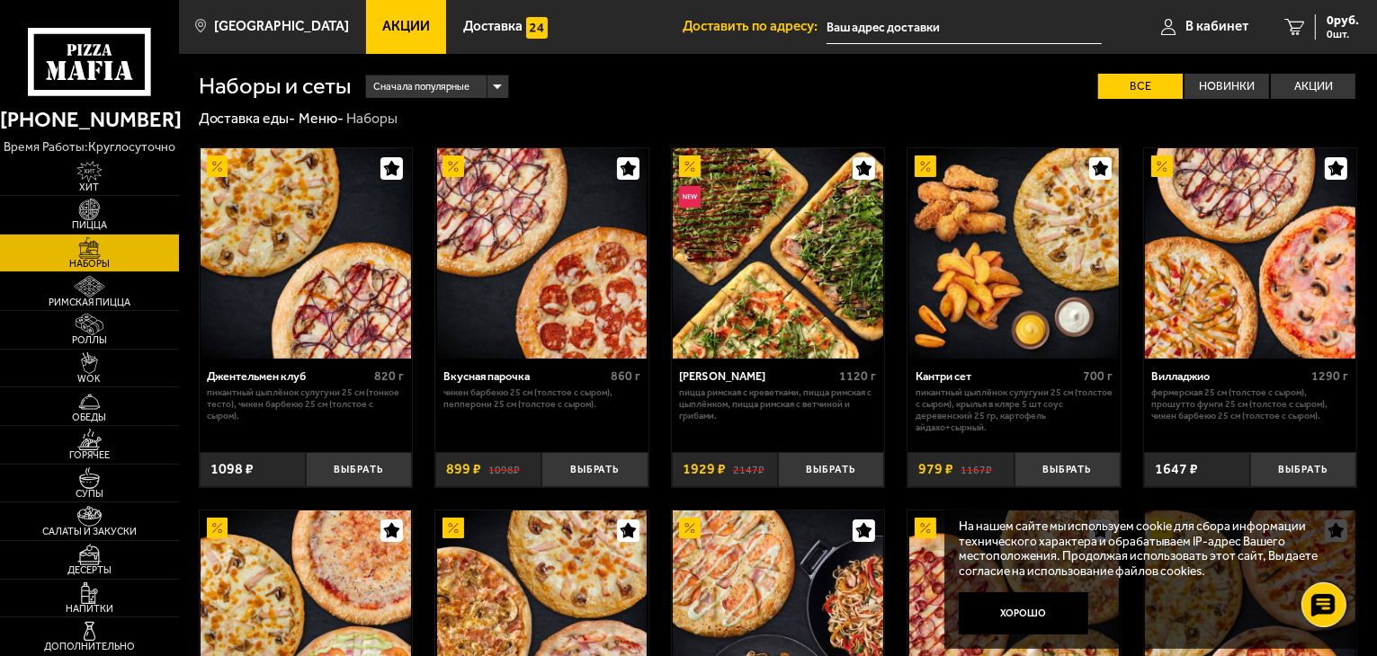
click at [783, 307] on img at bounding box center [778, 253] width 210 height 210
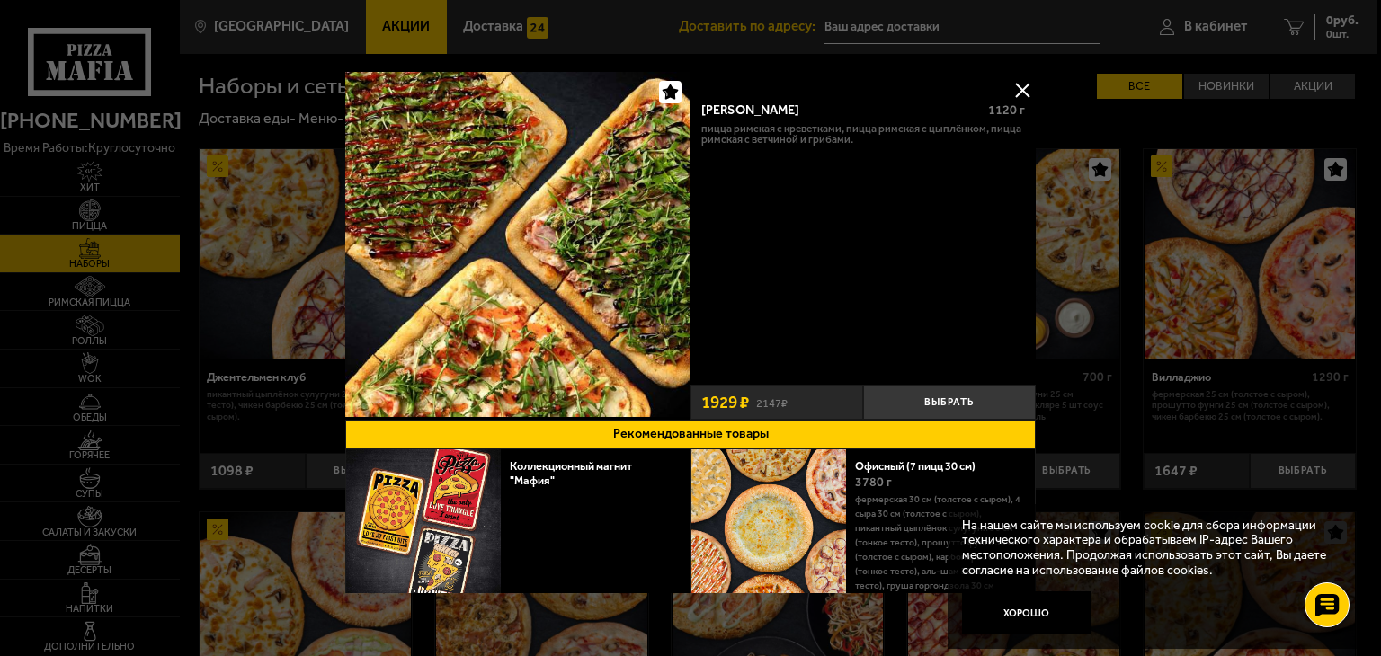
click at [1015, 81] on button at bounding box center [1022, 89] width 27 height 27
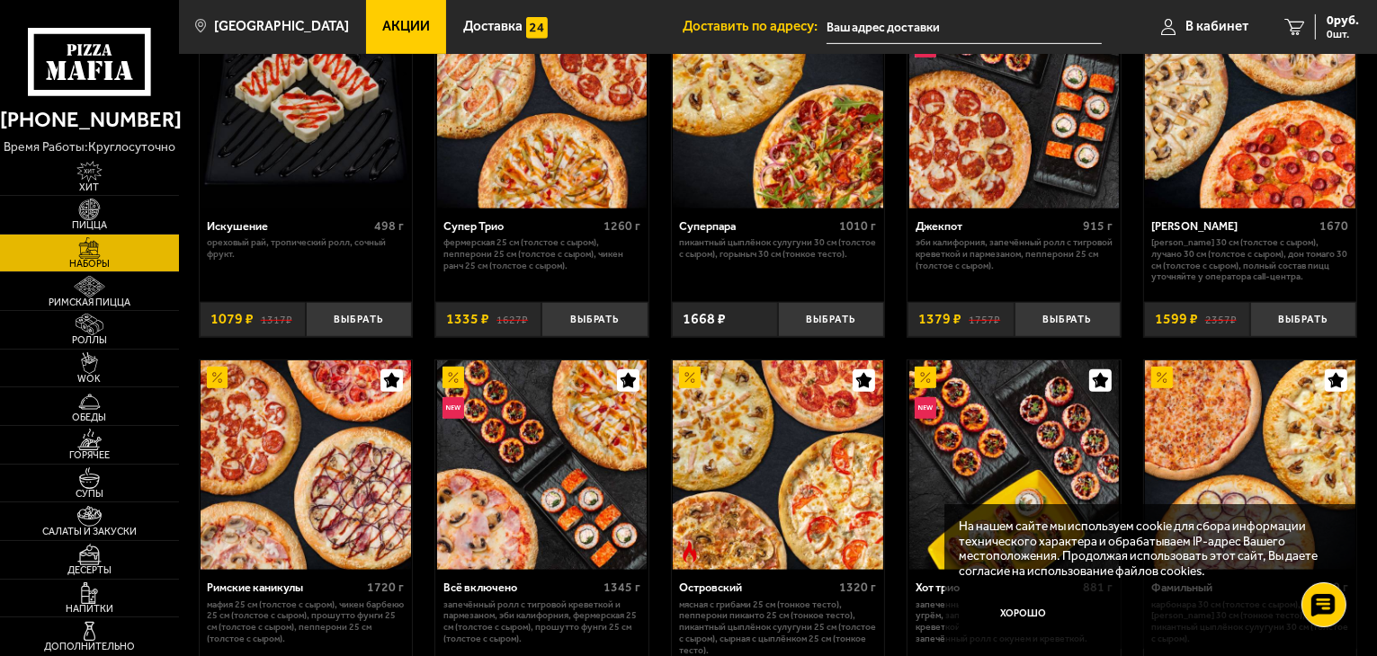
scroll to position [1003, 0]
